Goal: Task Accomplishment & Management: Use online tool/utility

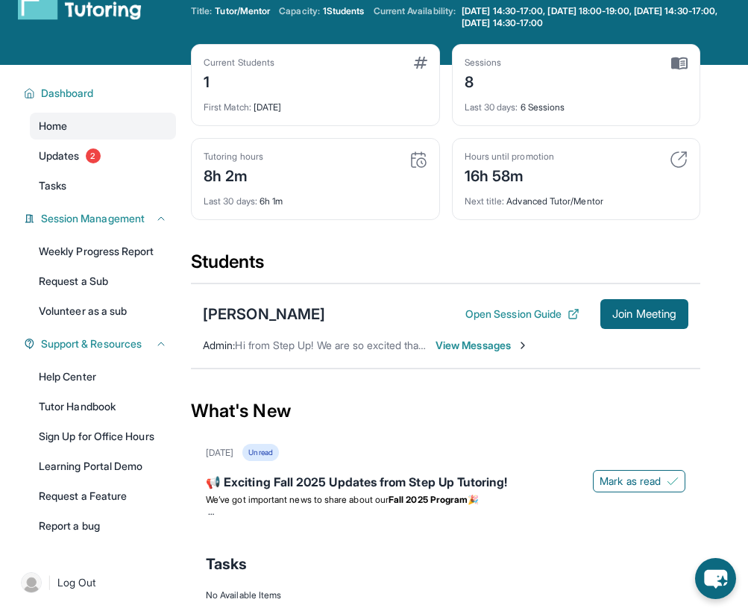
scroll to position [48, 0]
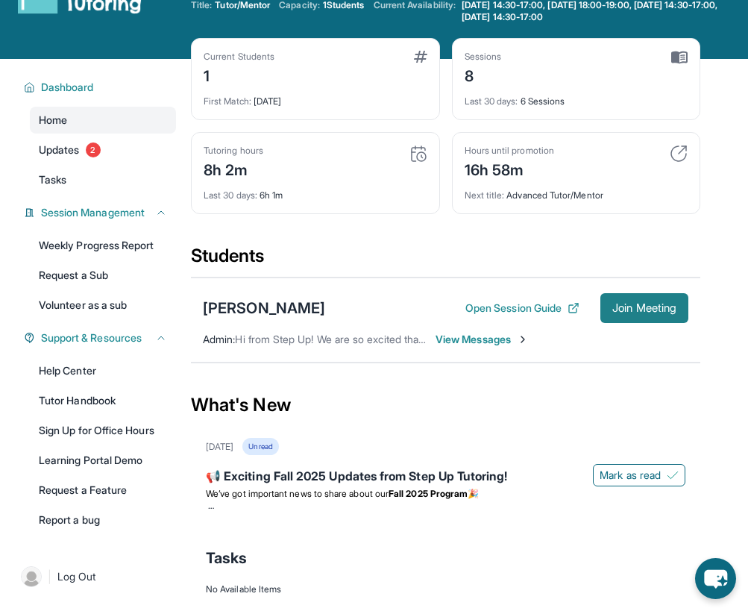
click at [631, 298] on button "Join Meeting" at bounding box center [645, 308] width 88 height 30
